Goal: Find specific page/section: Find specific page/section

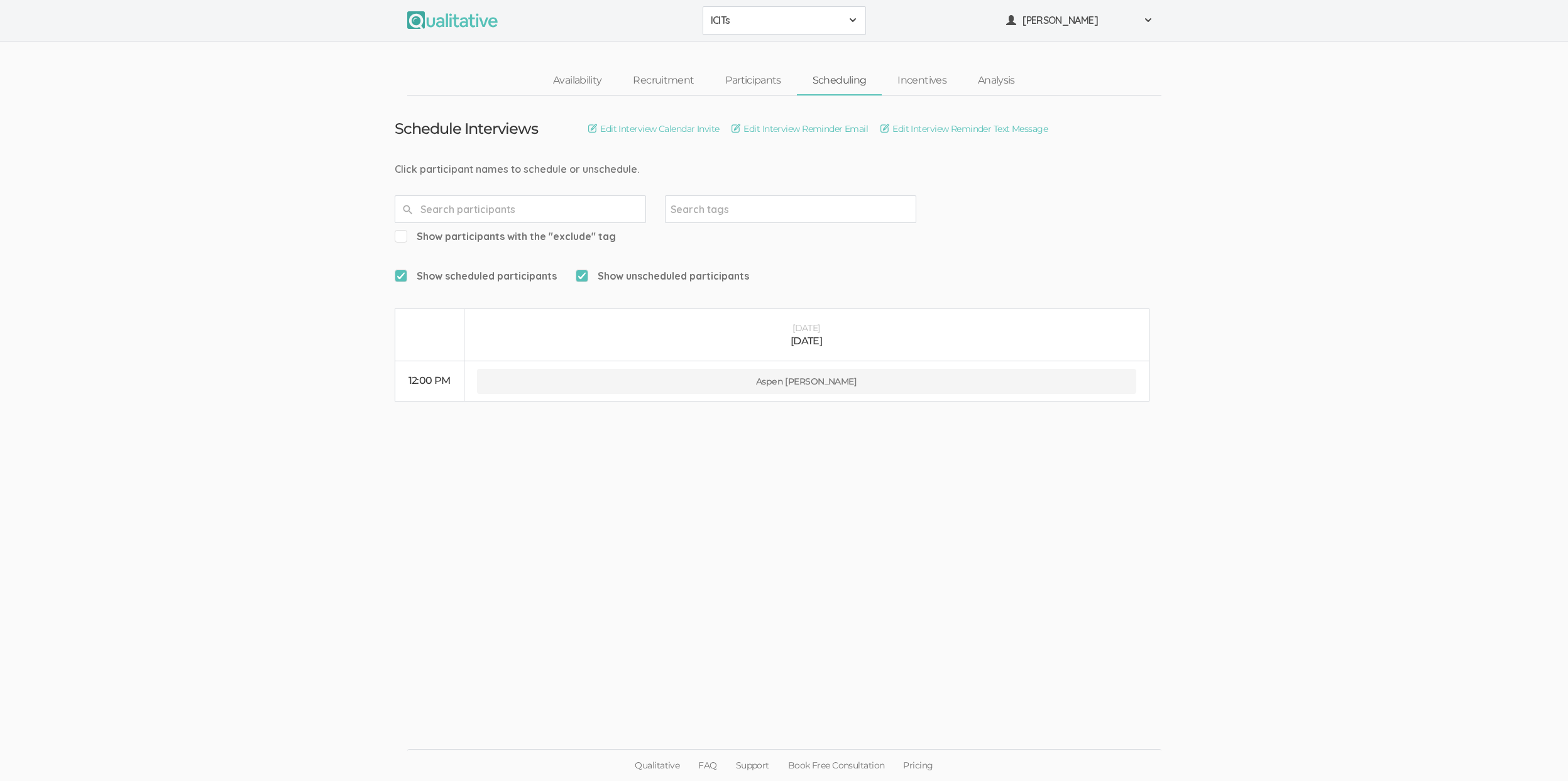
click at [190, 322] on ui-view "Schedule Interviews Edit Interview Calendar Invite Edit Interview Reminder Emai…" at bounding box center [784, 390] width 1568 height 590
click at [1005, 568] on ui-view "Schedule Interviews Edit Interview Calendar Invite Edit Interview Reminder Emai…" at bounding box center [784, 390] width 1568 height 590
drag, startPoint x: 734, startPoint y: 546, endPoint x: 736, endPoint y: 531, distance: 15.1
click at [734, 545] on ui-view "Schedule Interviews Edit Interview Calendar Invite Edit Interview Reminder Emai…" at bounding box center [784, 390] width 1568 height 590
click at [765, 430] on ui-view "Schedule Interviews Edit Interview Calendar Invite Edit Interview Reminder Emai…" at bounding box center [784, 390] width 1568 height 590
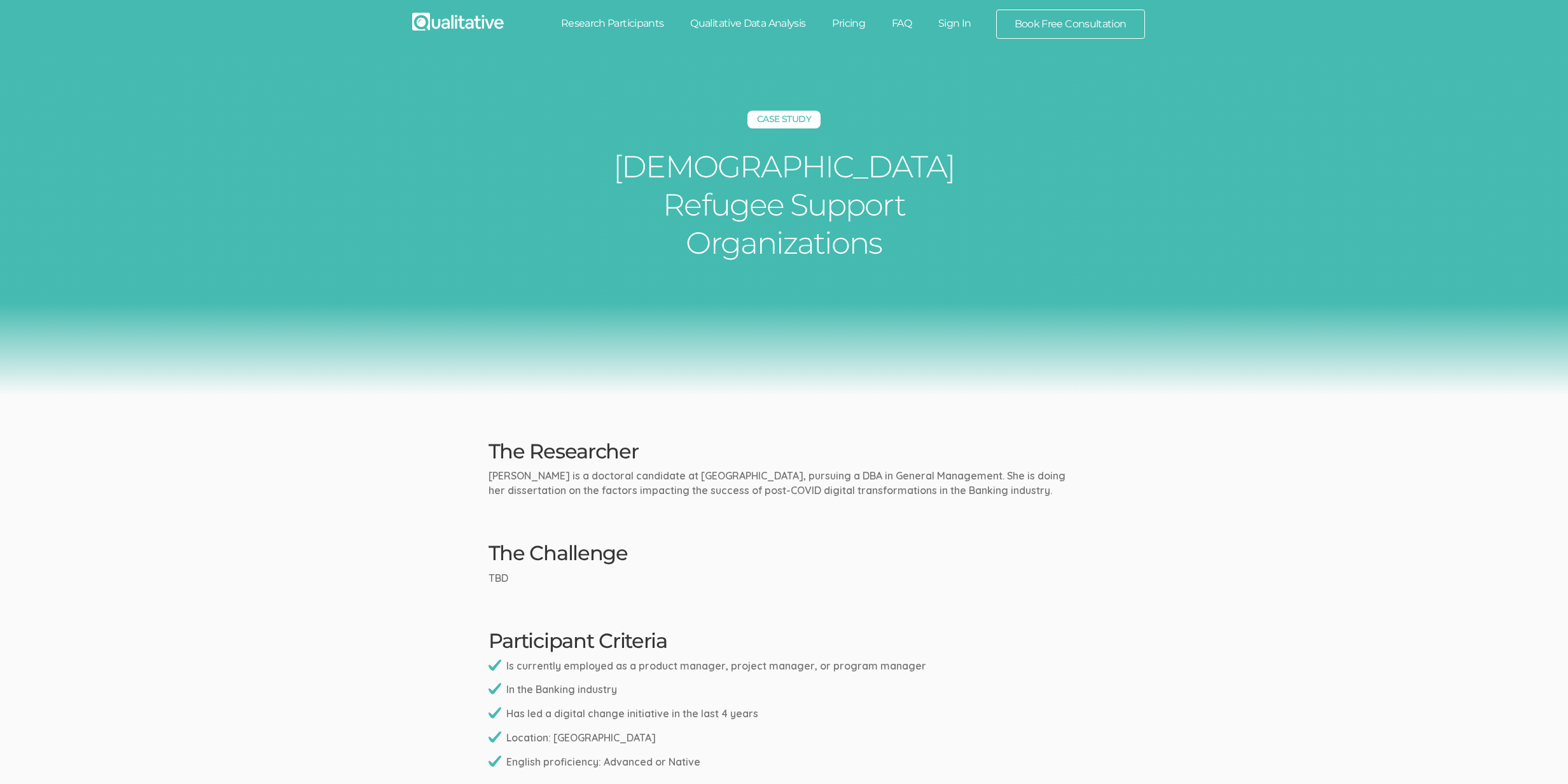
click at [190, 309] on div "Case Study Afghan Refugee Support Organizations" at bounding box center [784, 224] width 1568 height 342
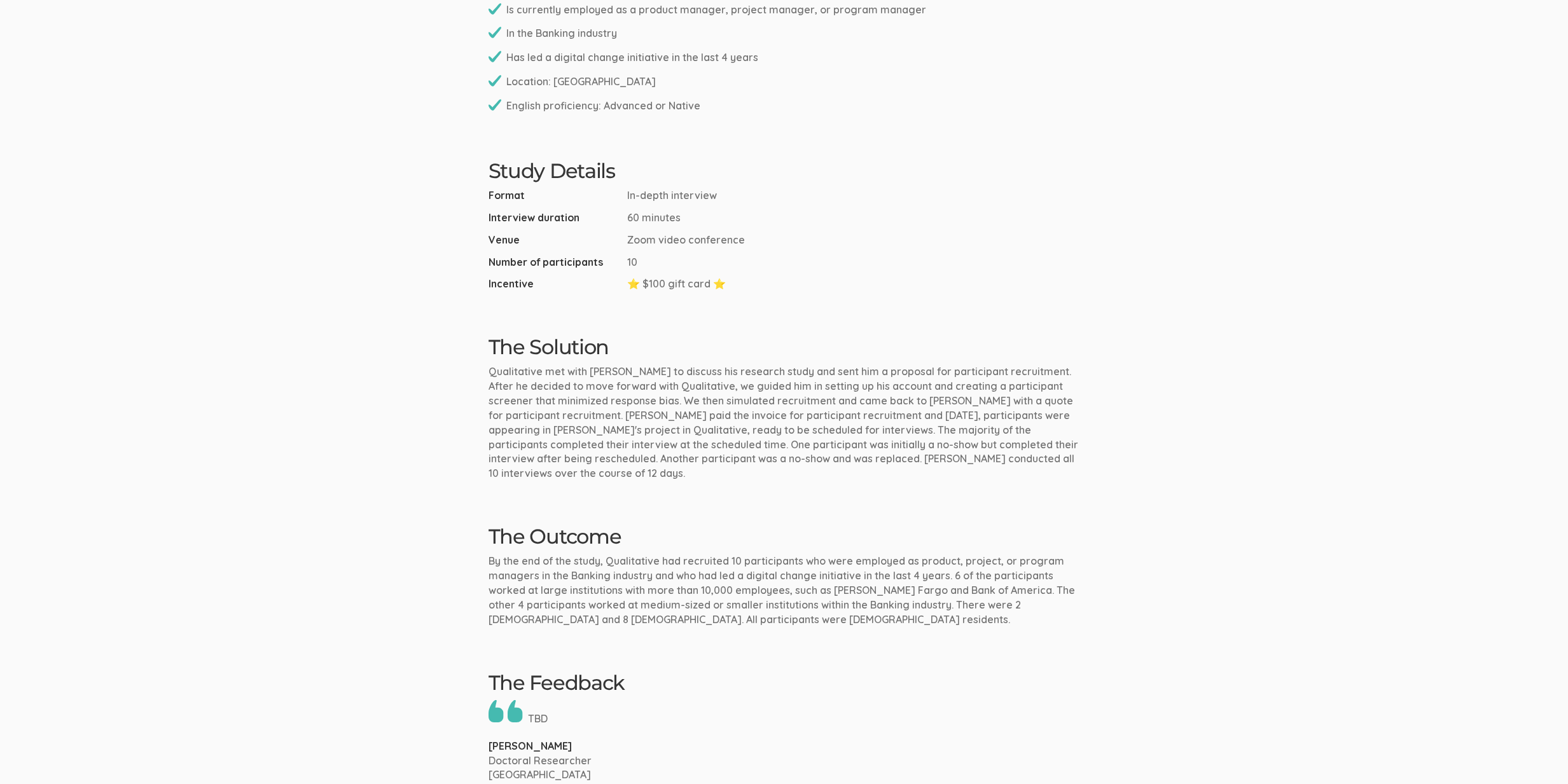
scroll to position [939, 0]
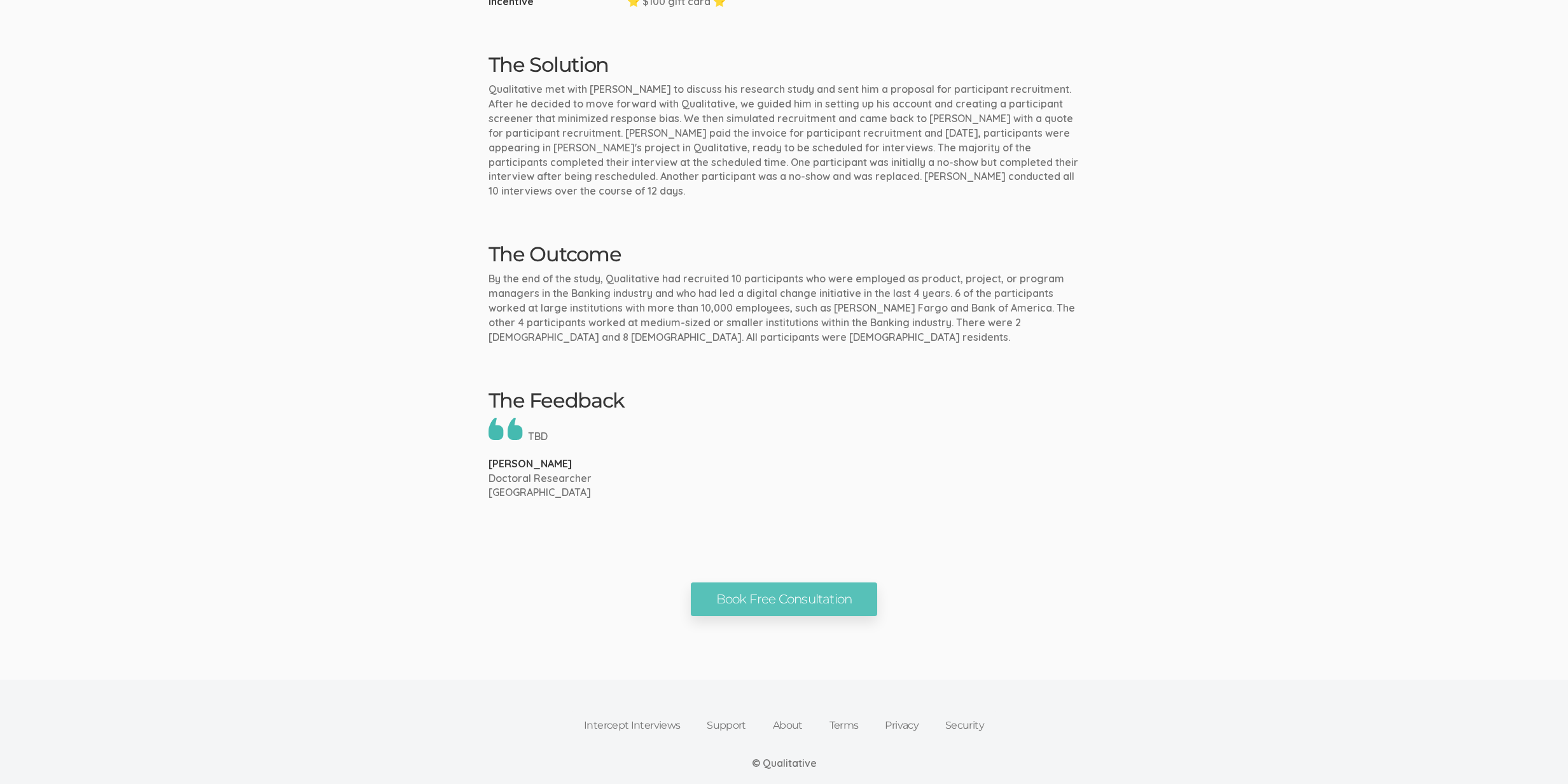
click at [641, 711] on link "Intercept Interviews" at bounding box center [631, 725] width 122 height 28
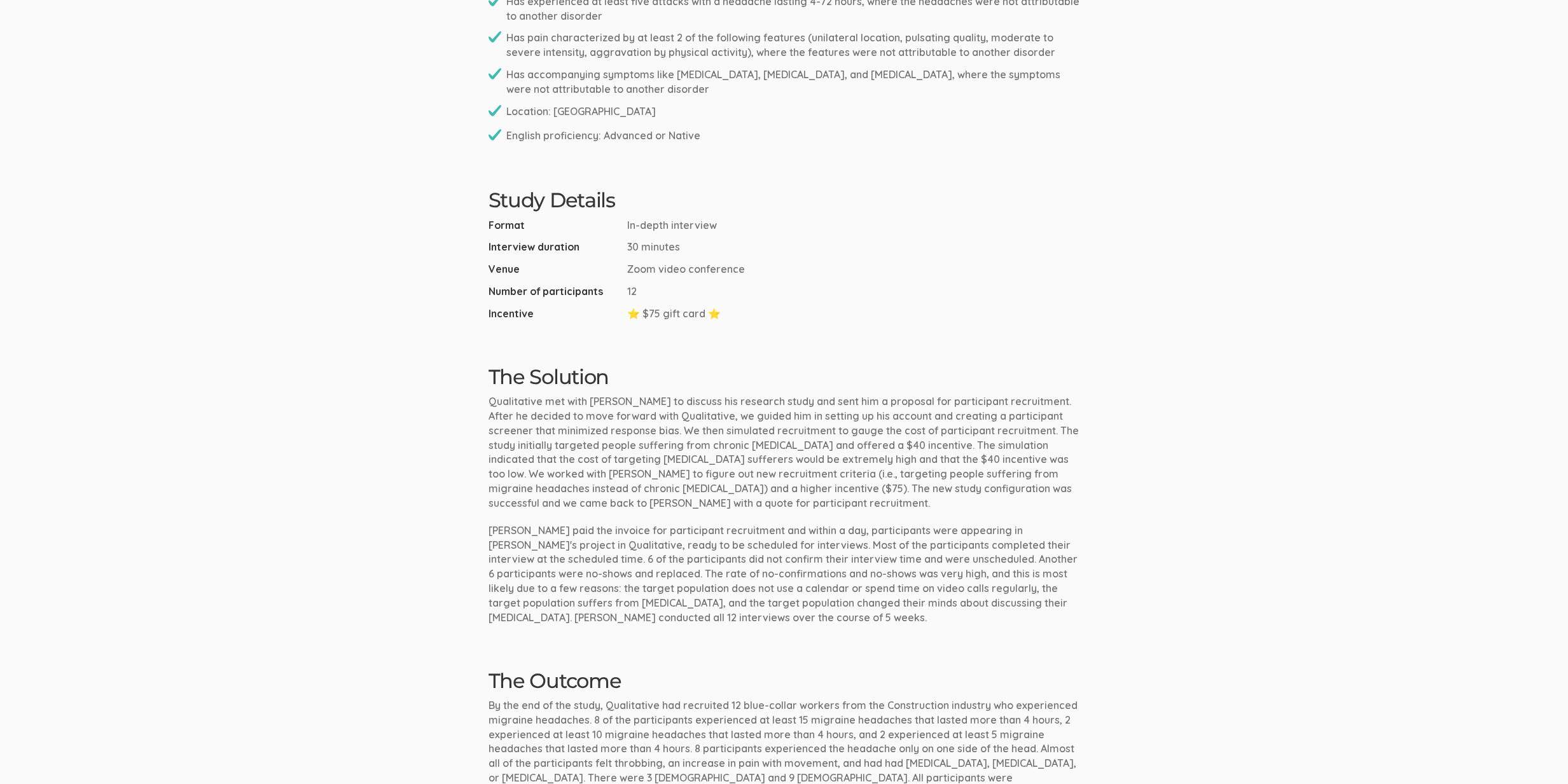
scroll to position [1171, 0]
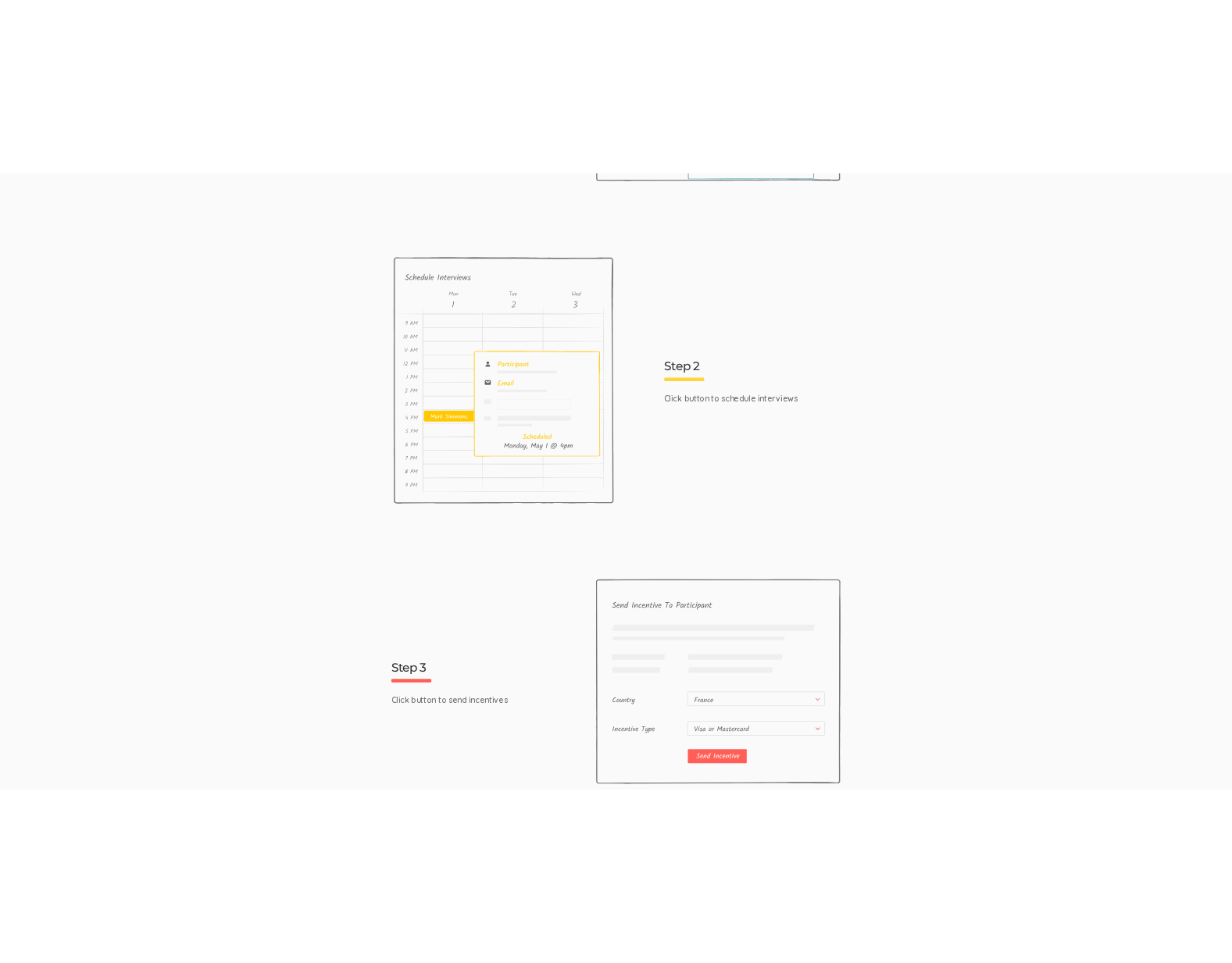
scroll to position [3393, 0]
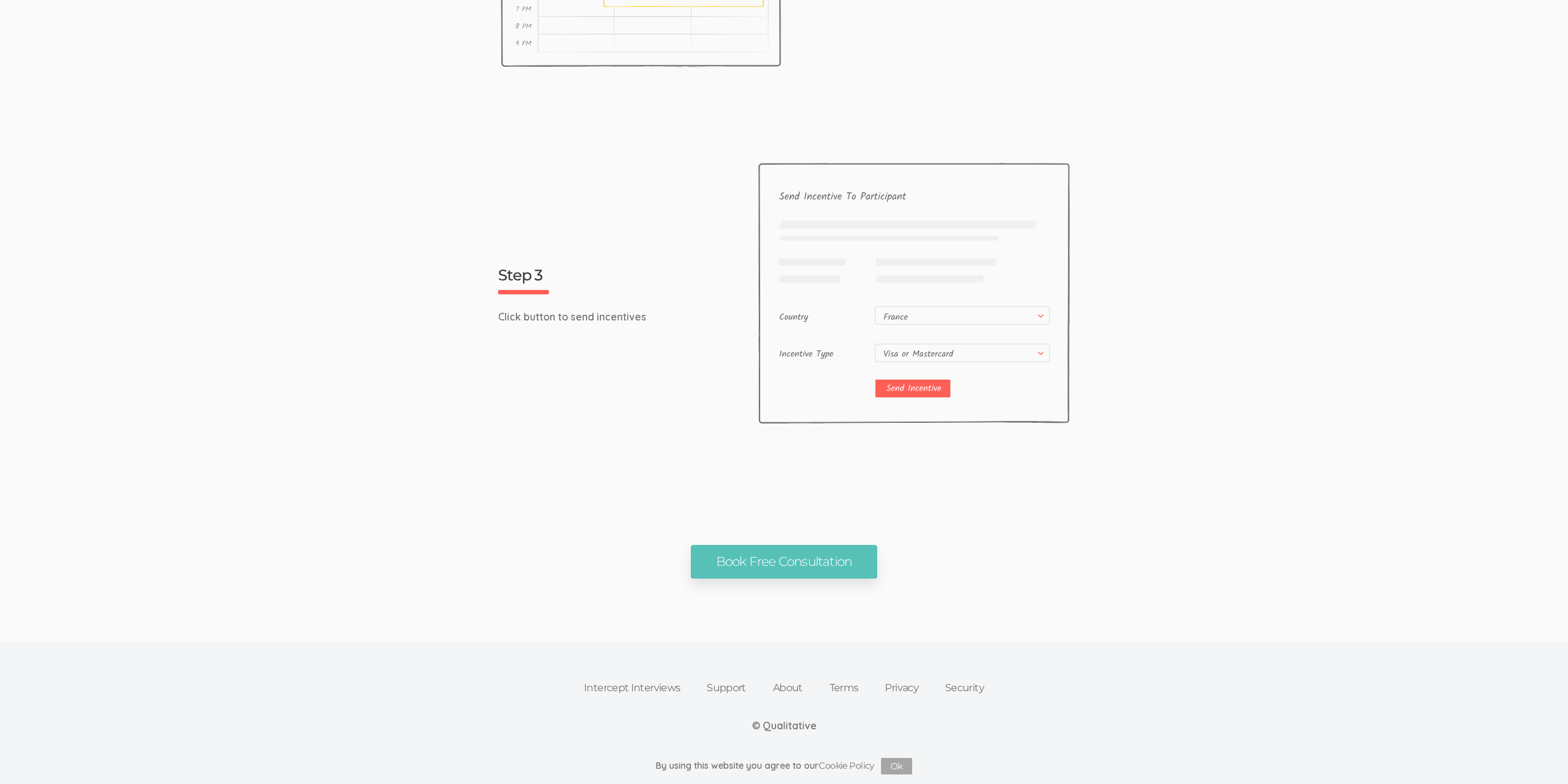
click at [718, 685] on link "Support" at bounding box center [726, 688] width 66 height 28
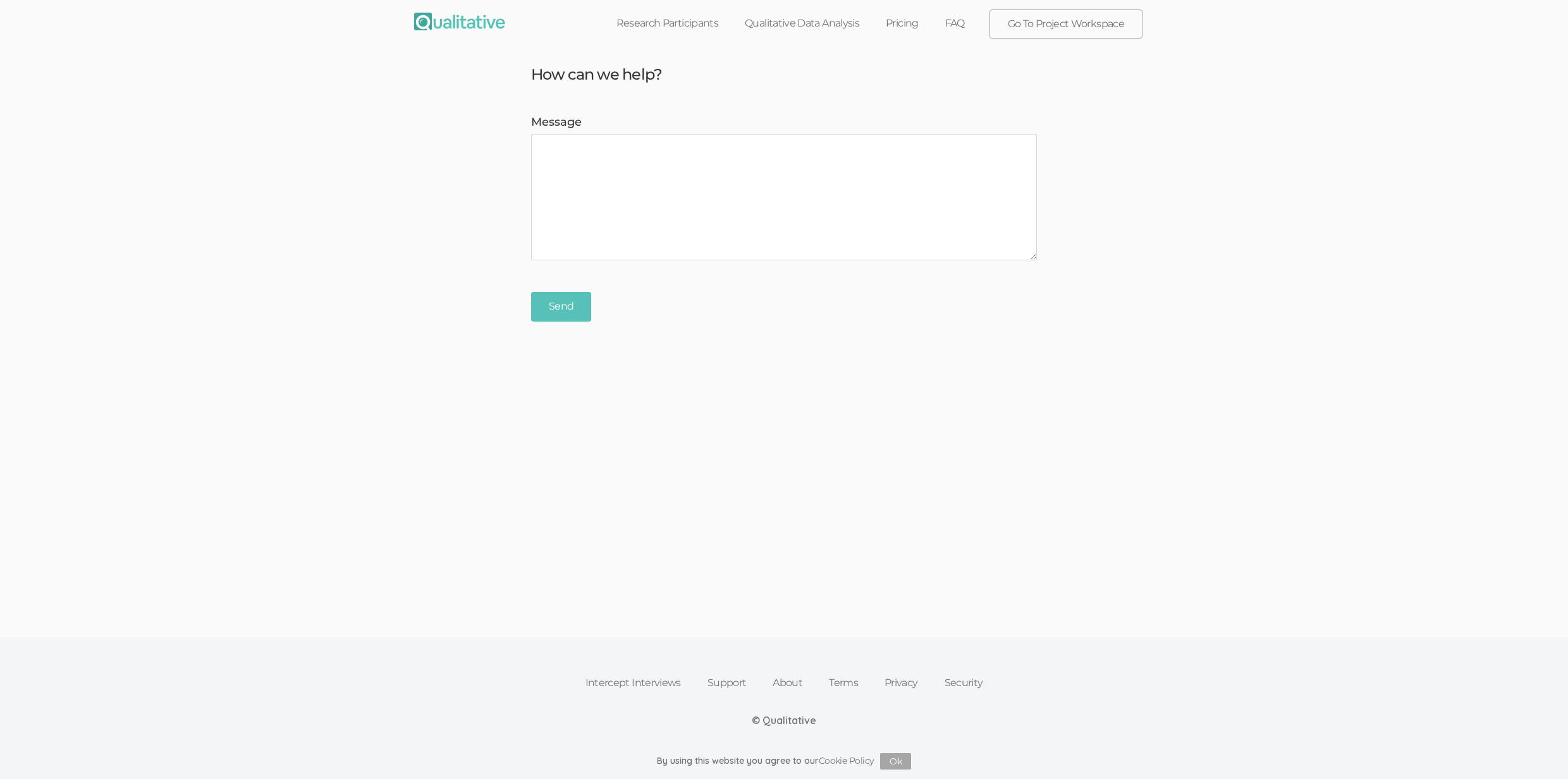
click at [791, 679] on link "About" at bounding box center [787, 683] width 56 height 28
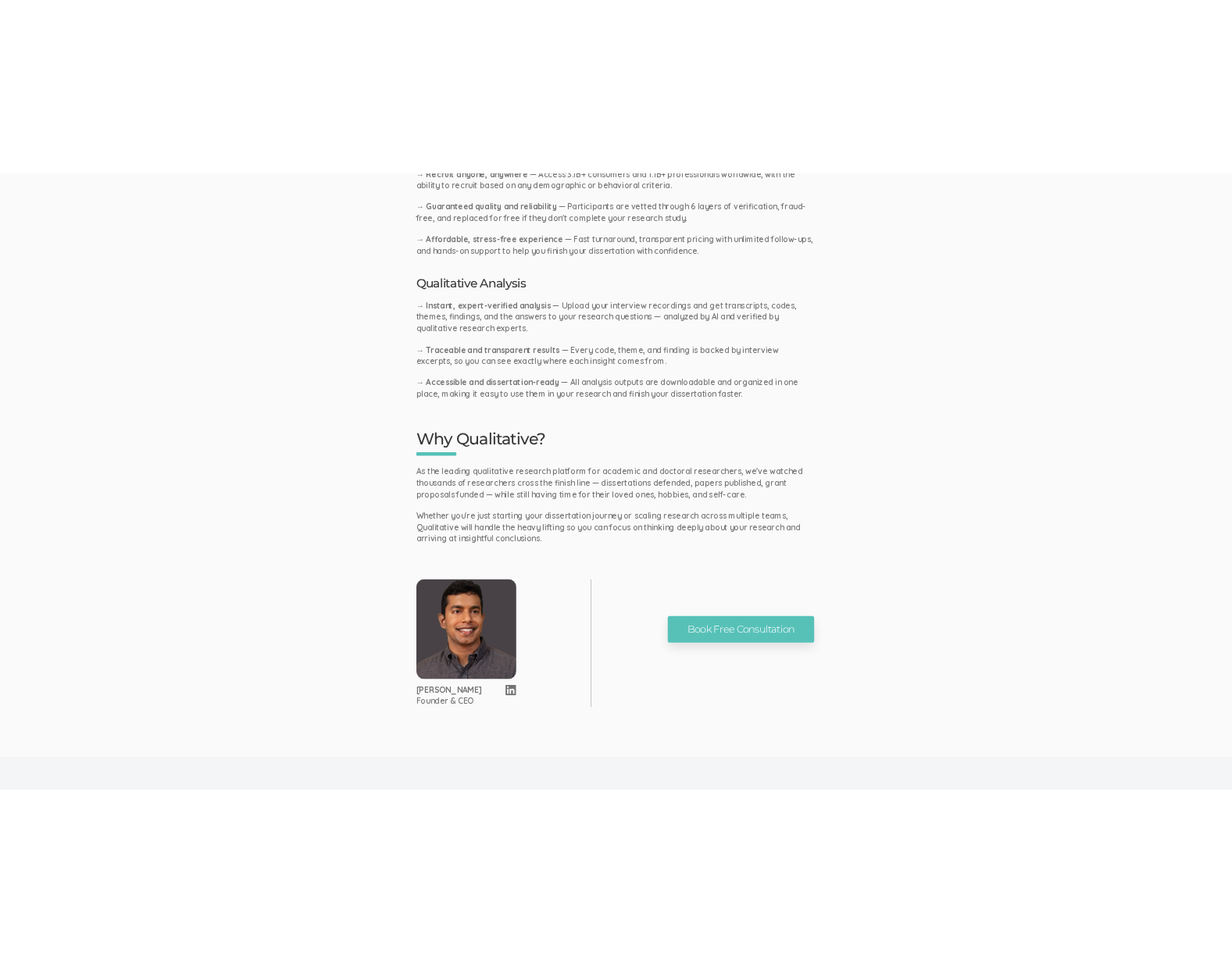
scroll to position [761, 0]
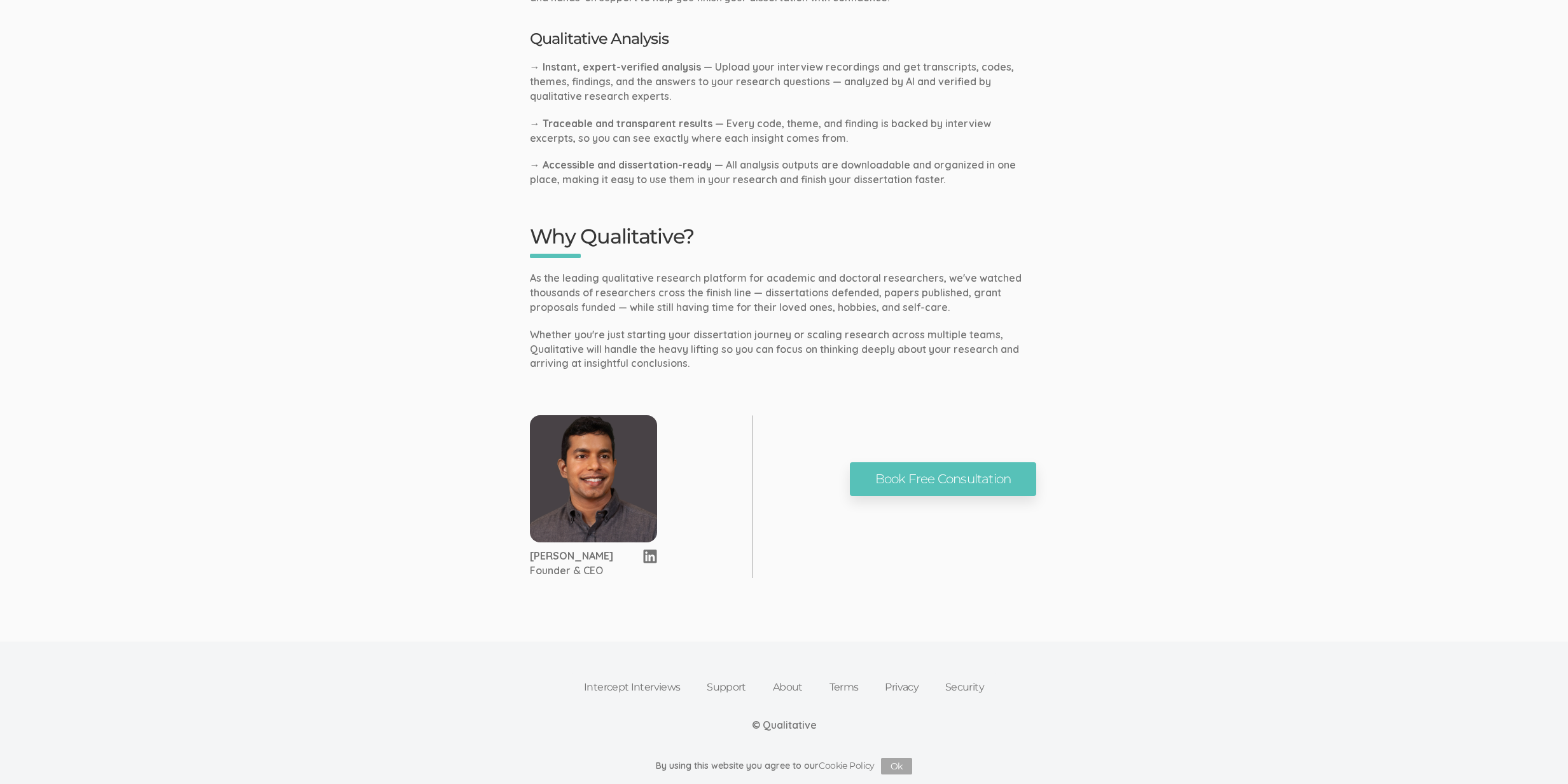
click at [834, 690] on link "Terms" at bounding box center [844, 688] width 56 height 28
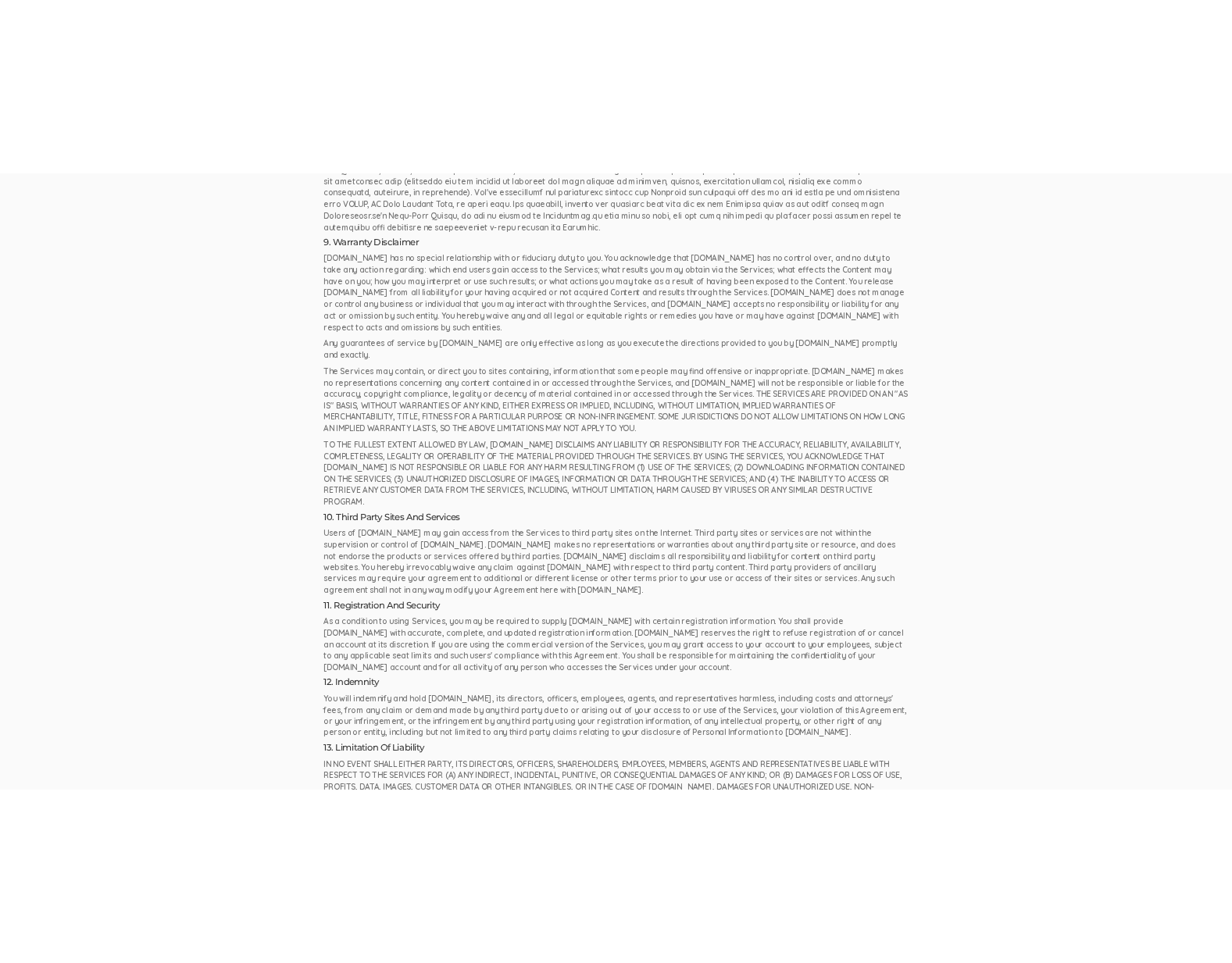
scroll to position [3311, 0]
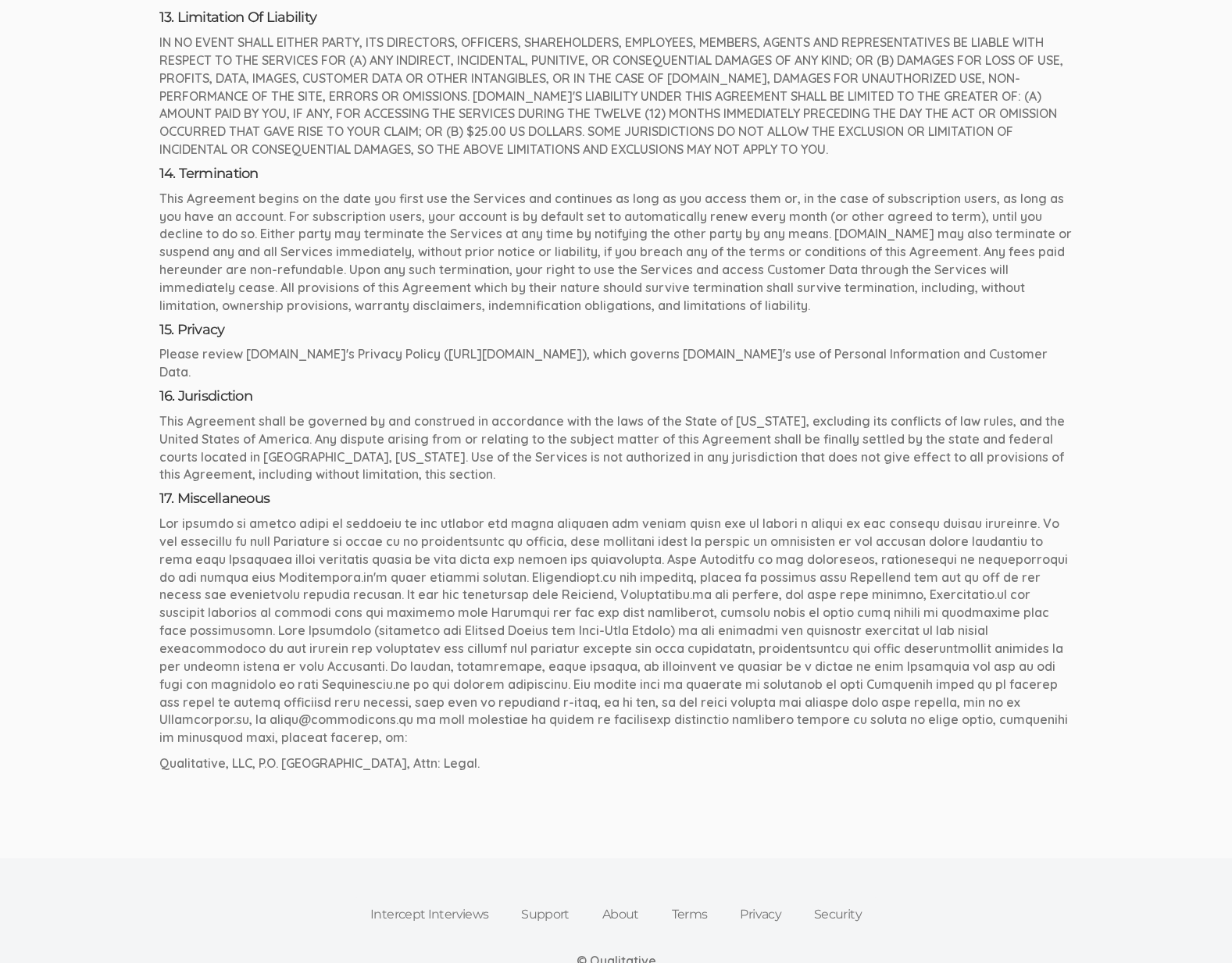
click at [410, 897] on link "Intercept Interviews" at bounding box center [429, 914] width 150 height 34
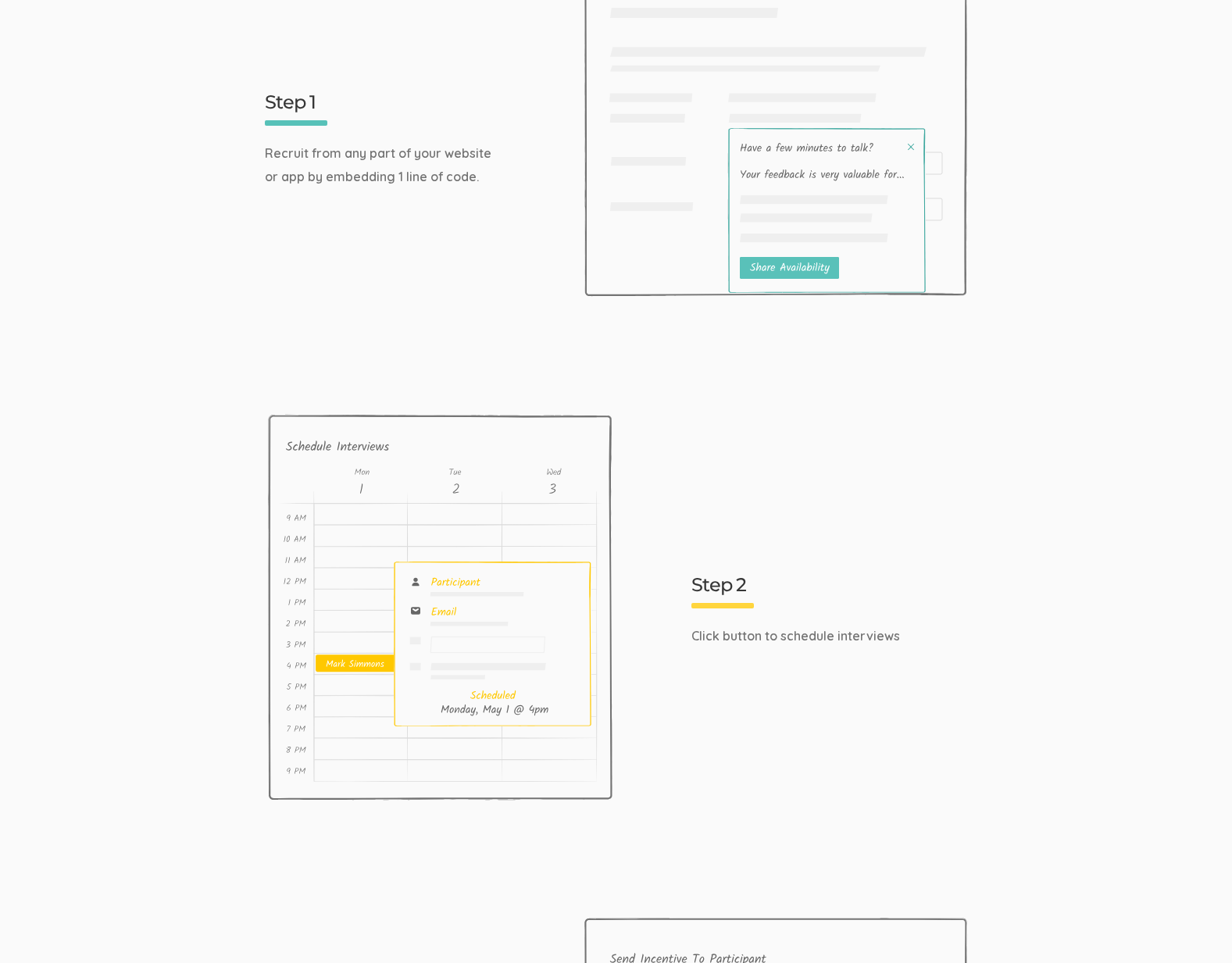
scroll to position [3393, 0]
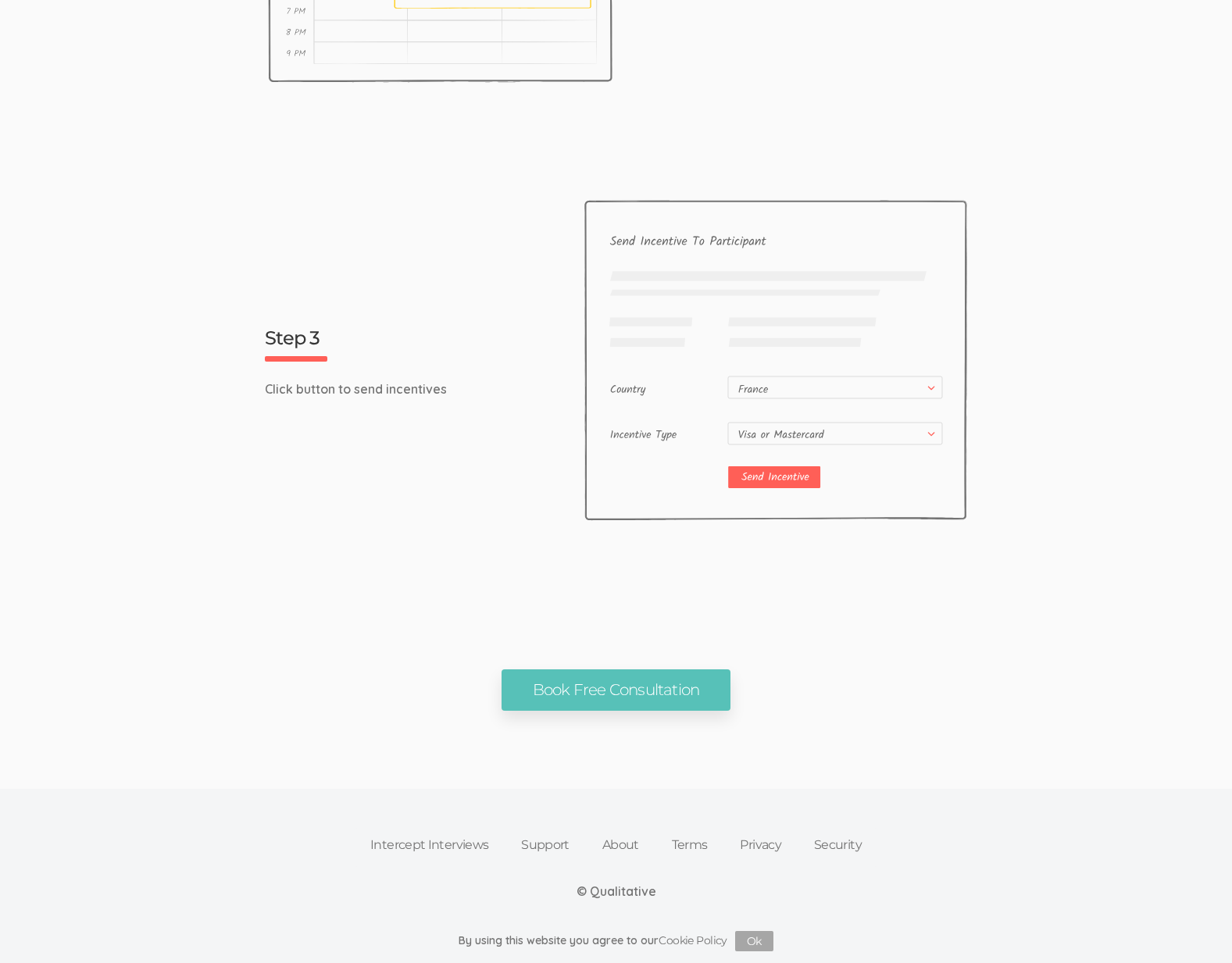
click at [345, 683] on div "Book Free Consultation" at bounding box center [616, 690] width 750 height 41
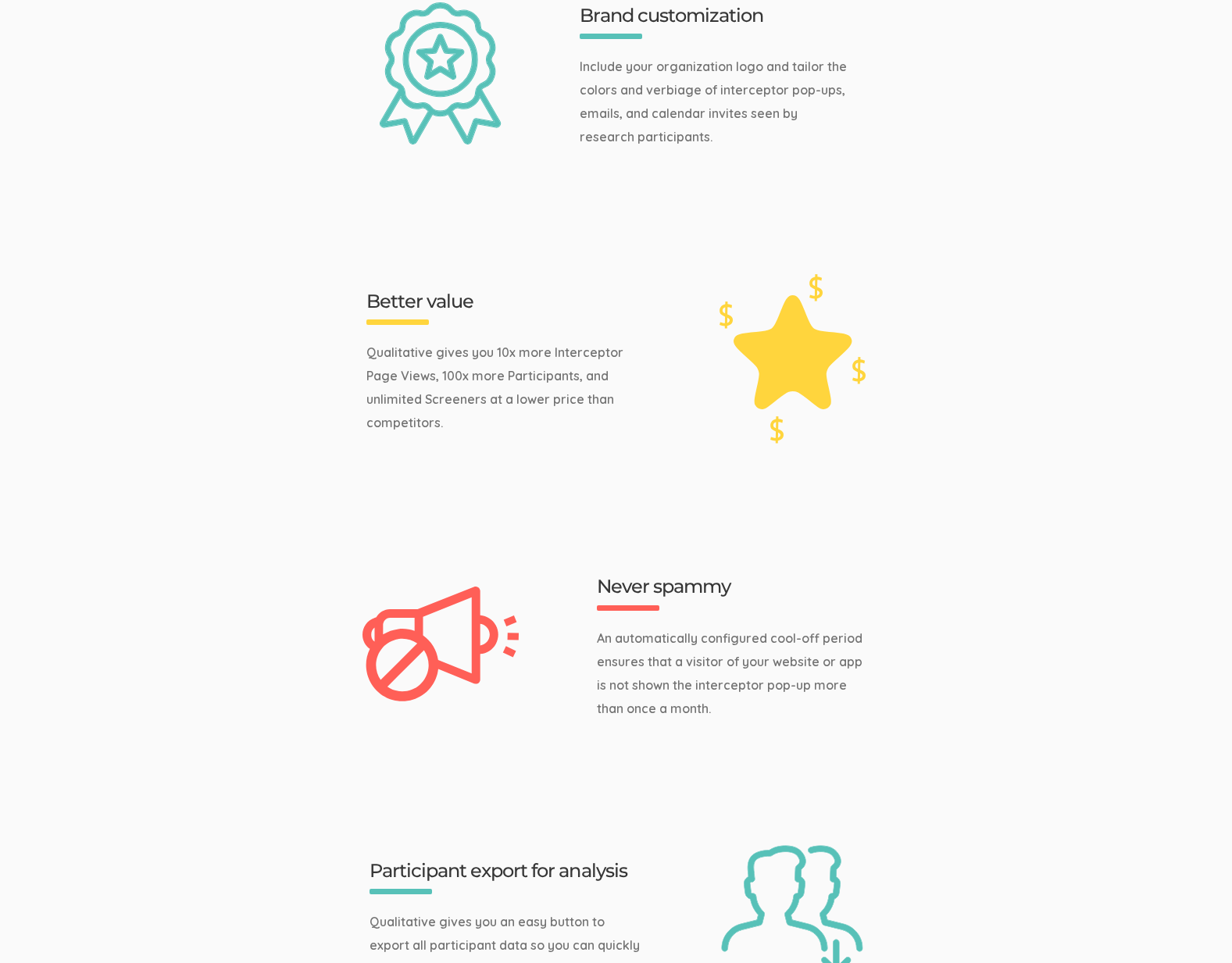
scroll to position [0, 0]
